Goal: Information Seeking & Learning: Learn about a topic

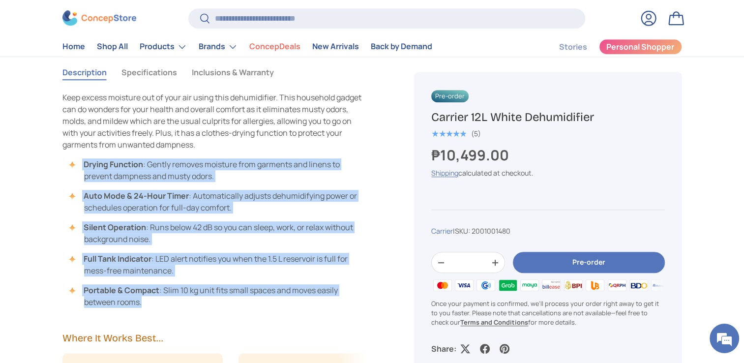
drag, startPoint x: 83, startPoint y: 161, endPoint x: 171, endPoint y: 301, distance: 166.1
click at [171, 301] on ul "Drying Function : Gently removes moisture from garments and linens to prevent d…" at bounding box center [214, 232] width 305 height 149
drag, startPoint x: 171, startPoint y: 301, endPoint x: 146, endPoint y: 162, distance: 141.2
copy ul "Drying Function : Gently removes moisture from garments and linens to prevent d…"
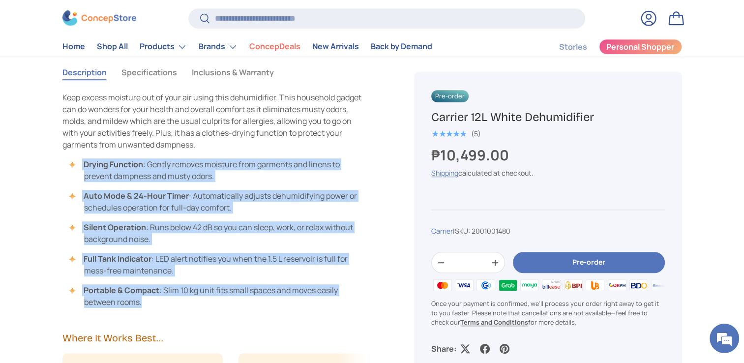
click at [164, 278] on ul "Drying Function : Gently removes moisture from garments and linens to prevent d…" at bounding box center [214, 232] width 305 height 149
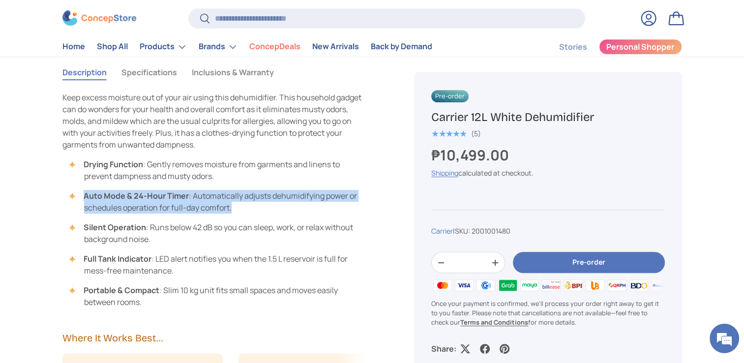
drag, startPoint x: 84, startPoint y: 195, endPoint x: 231, endPoint y: 208, distance: 148.0
click at [231, 208] on li "Auto Mode & 24-Hour Timer : Automatically adjusts dehumidifying power or schedu…" at bounding box center [219, 202] width 295 height 24
drag, startPoint x: 231, startPoint y: 208, endPoint x: 199, endPoint y: 199, distance: 33.8
copy li "Auto Mode & 24-Hour Timer : Automatically adjusts dehumidifying power or schedu…"
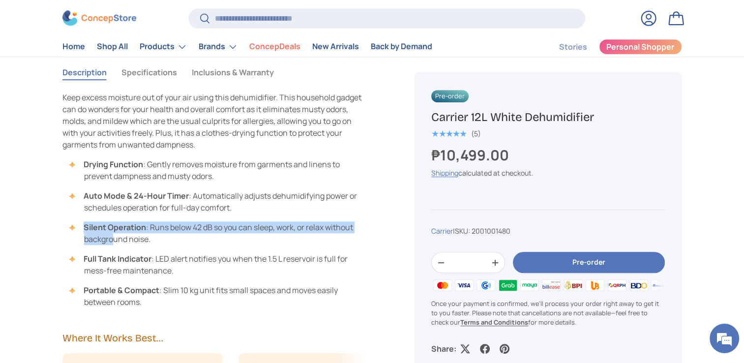
drag, startPoint x: 84, startPoint y: 225, endPoint x: 114, endPoint y: 234, distance: 30.8
click at [114, 234] on li "Silent Operation : Runs below 42 dB so you can sleep, work, or relax without ba…" at bounding box center [219, 233] width 295 height 24
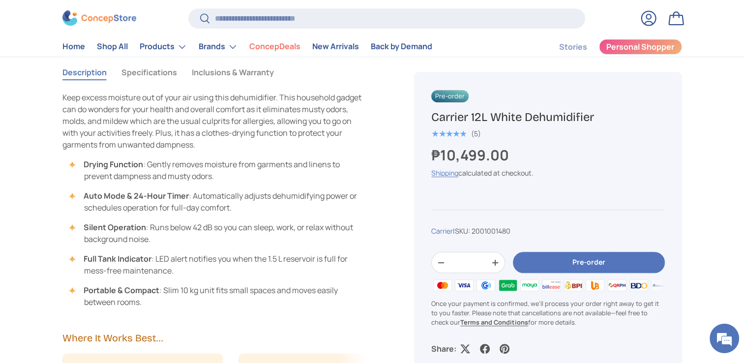
drag, startPoint x: 114, startPoint y: 234, endPoint x: 122, endPoint y: 251, distance: 19.1
click at [122, 251] on ul "Drying Function : Gently removes moisture from garments and linens to prevent d…" at bounding box center [214, 232] width 305 height 149
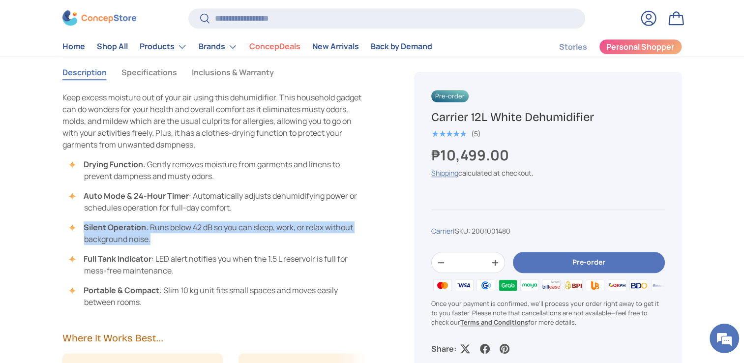
drag, startPoint x: 84, startPoint y: 224, endPoint x: 183, endPoint y: 240, distance: 100.1
click at [183, 240] on li "Silent Operation : Runs below 42 dB so you can sleep, work, or relax without ba…" at bounding box center [219, 233] width 295 height 24
drag, startPoint x: 183, startPoint y: 240, endPoint x: 113, endPoint y: 232, distance: 70.7
copy li "Silent Operation : Runs below 42 dB so you can sleep, work, or relax without ba…"
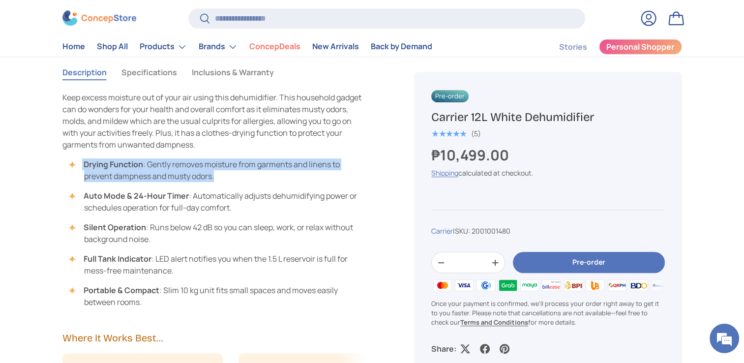
drag, startPoint x: 83, startPoint y: 160, endPoint x: 232, endPoint y: 178, distance: 150.5
click at [232, 178] on li "Drying Function : Gently removes moisture from garments and linens to prevent d…" at bounding box center [219, 170] width 295 height 24
copy li "Drying Function : Gently removes moisture from garments and linens to prevent d…"
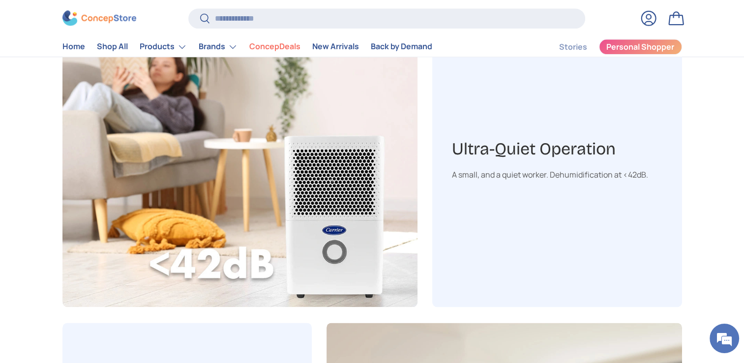
scroll to position [1139, 0]
